Goal: Book appointment/travel/reservation

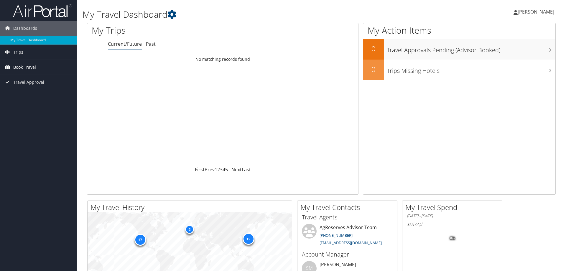
click at [31, 69] on span "Book Travel" at bounding box center [24, 67] width 23 height 15
click at [29, 99] on link "Book/Manage Online Trips" at bounding box center [38, 96] width 77 height 9
